Goal: Browse casually

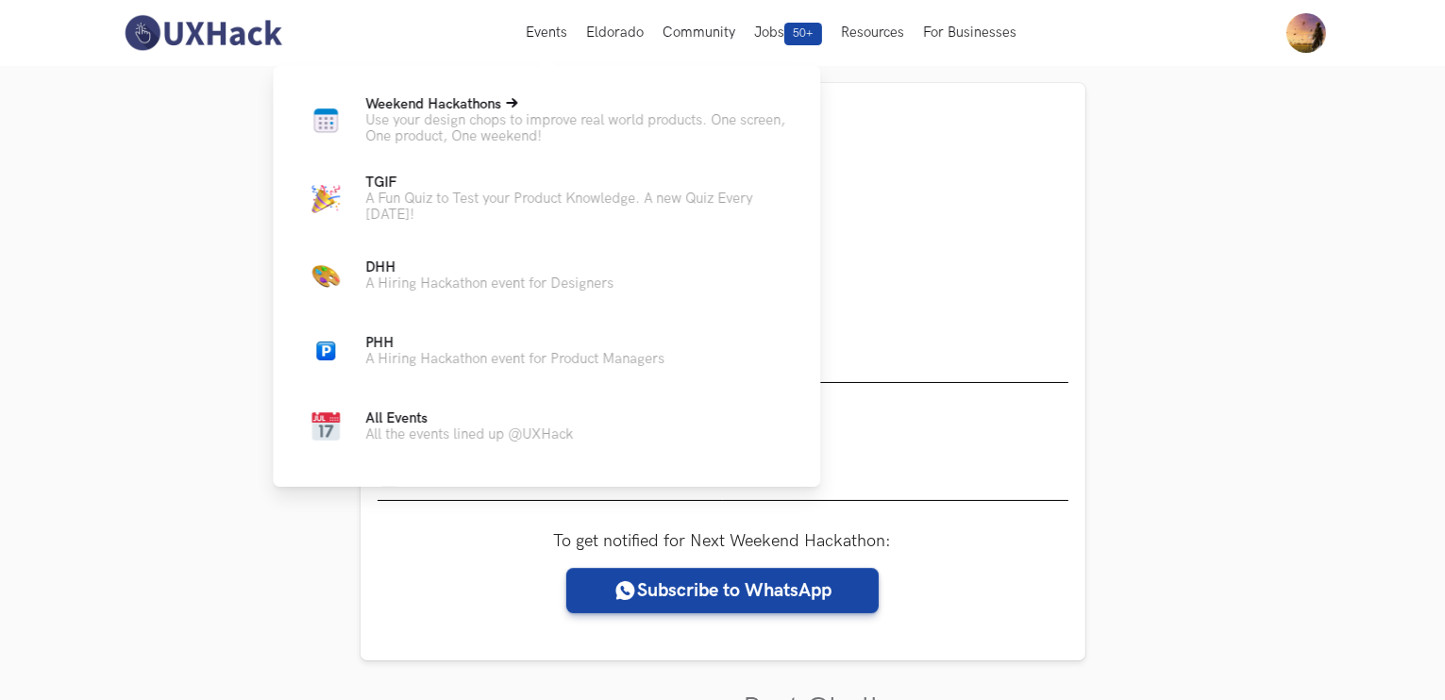
click at [520, 120] on p "Use your design chops to improve real world products. One screen, One product, …" at bounding box center [577, 128] width 425 height 32
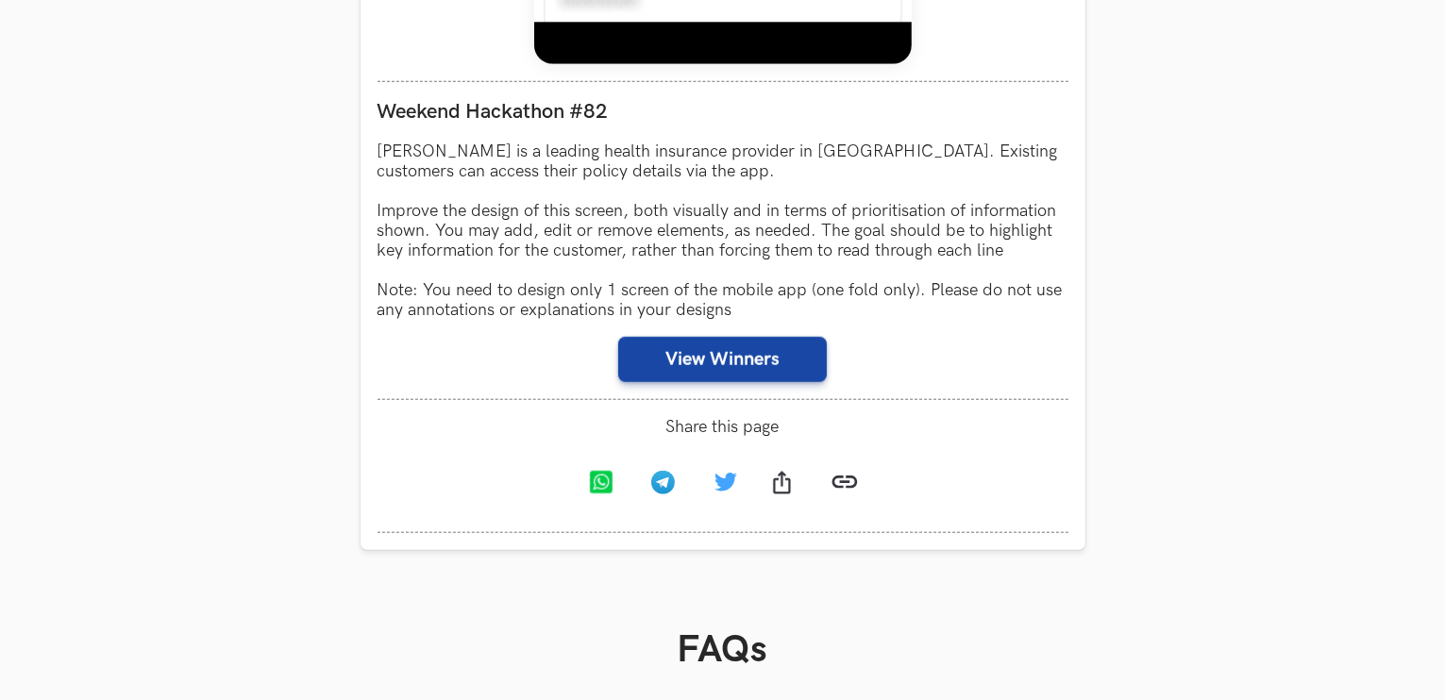
scroll to position [1687, 0]
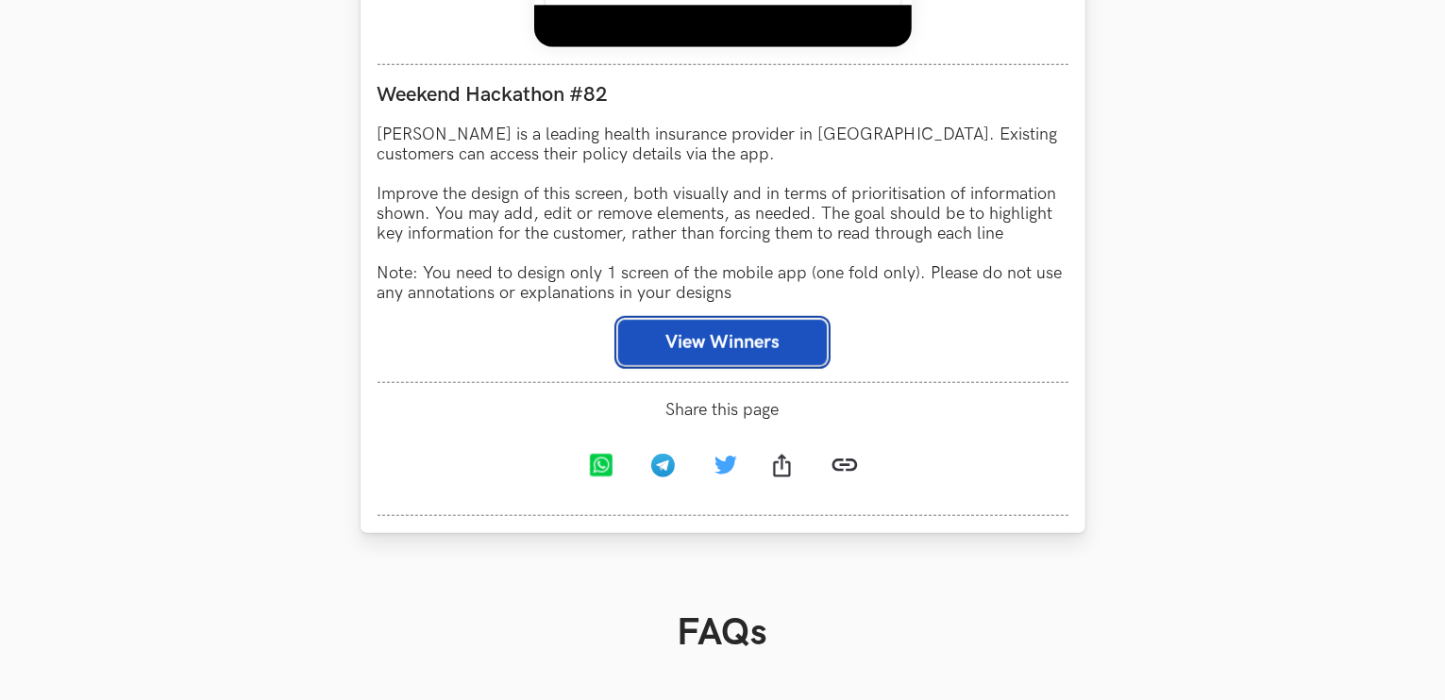
click at [716, 359] on button "View Winners" at bounding box center [722, 342] width 209 height 45
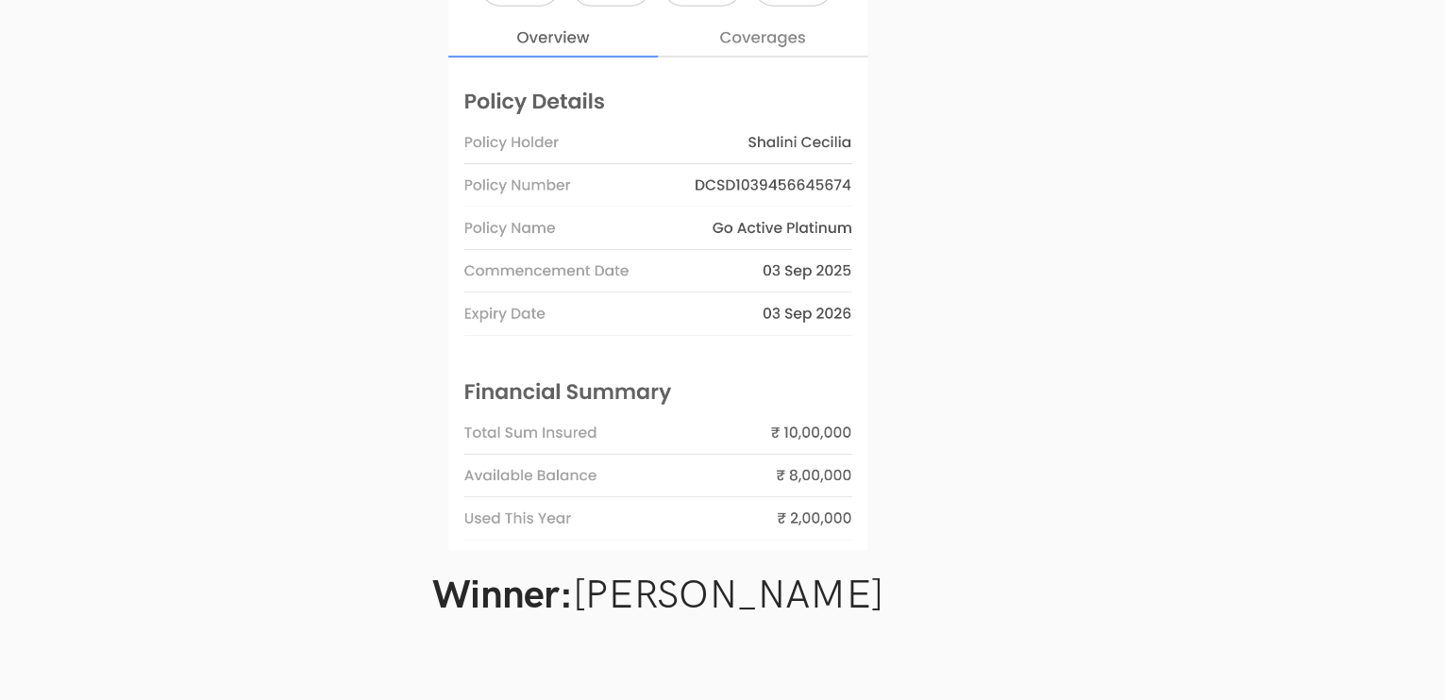
scroll to position [1686, 0]
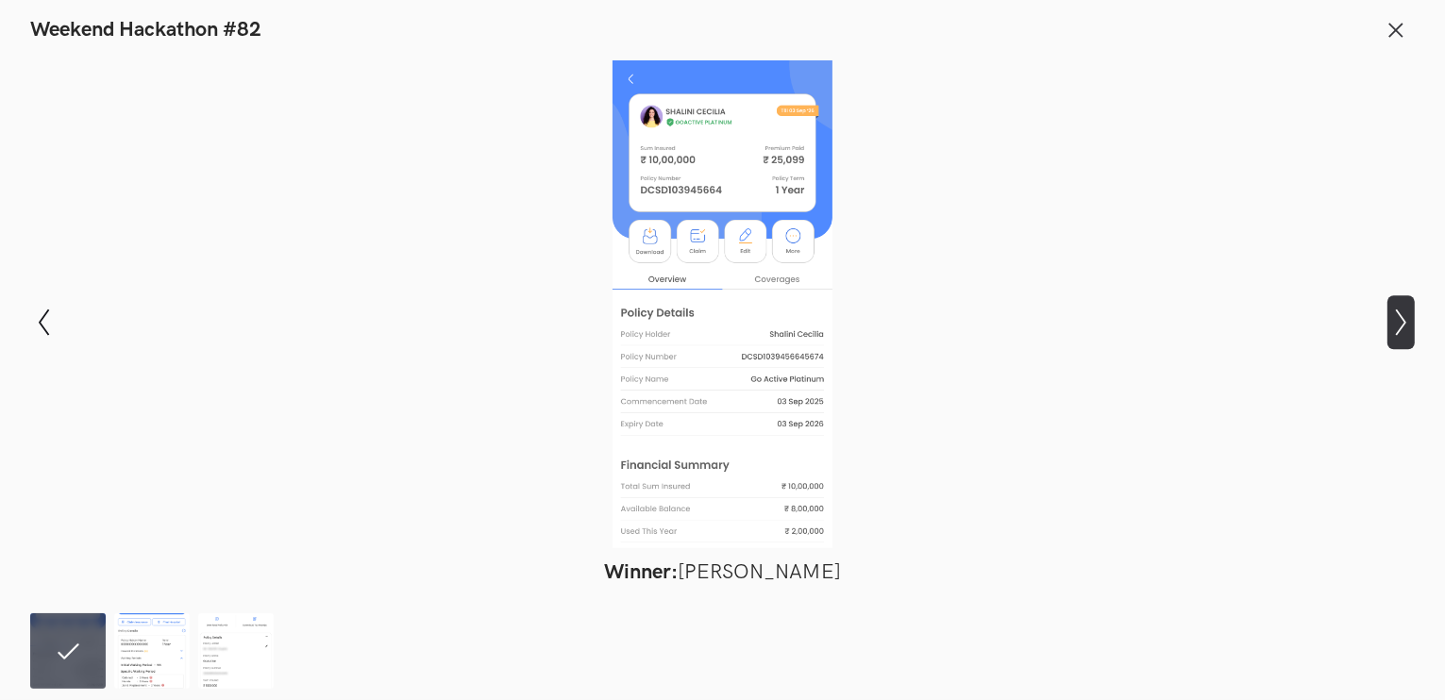
click at [1406, 336] on button "Show next slide" at bounding box center [1400, 322] width 27 height 55
